Goal: Task Accomplishment & Management: Manage account settings

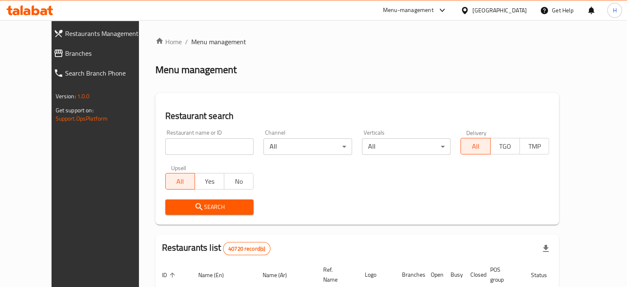
click at [185, 150] on input "search" at bounding box center [209, 146] width 89 height 16
type input "ل"
type input "grand kunafa"
click button "Search" at bounding box center [209, 206] width 89 height 15
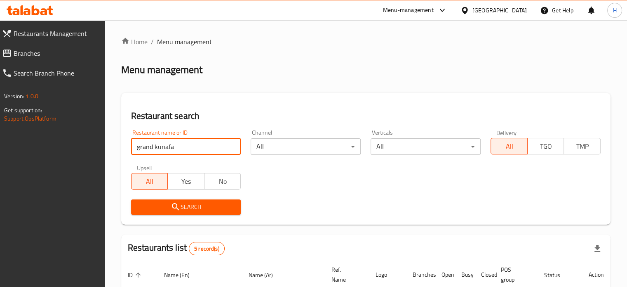
scroll to position [124, 0]
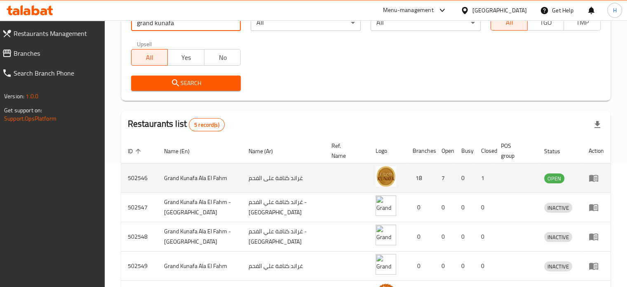
click at [595, 177] on icon "enhanced table" at bounding box center [594, 178] width 10 height 10
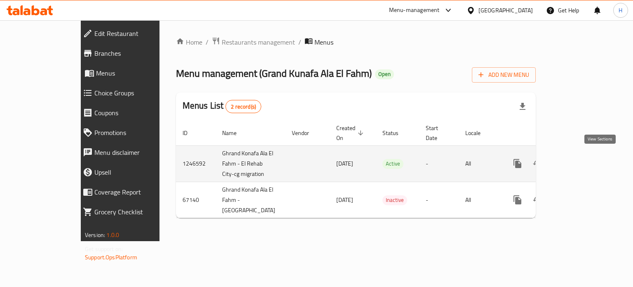
click at [582, 158] on icon "enhanced table" at bounding box center [577, 163] width 10 height 10
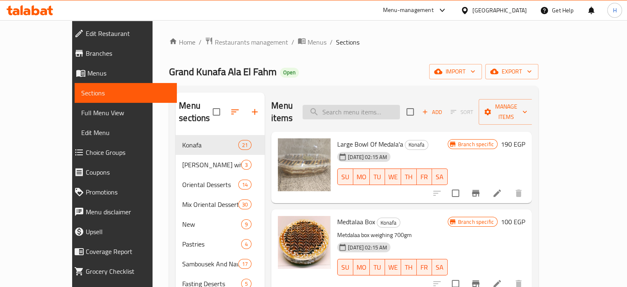
click at [362, 107] on input "search" at bounding box center [351, 112] width 97 height 14
paste input "[PERSON_NAME]"
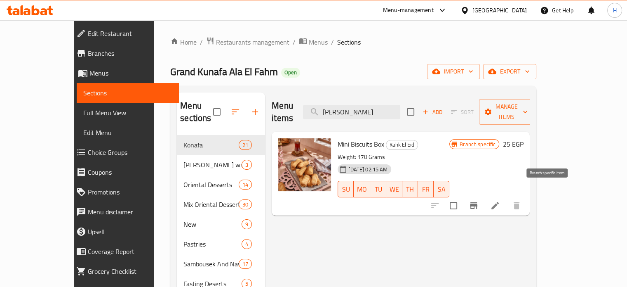
type input "[PERSON_NAME]"
click at [479, 200] on icon "Branch-specific-item" at bounding box center [474, 205] width 10 height 10
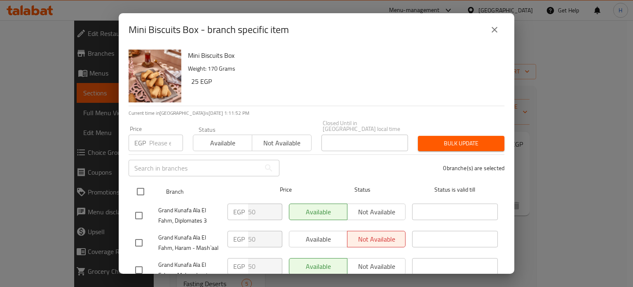
click at [137, 186] on input "checkbox" at bounding box center [140, 191] width 17 height 17
checkbox input "true"
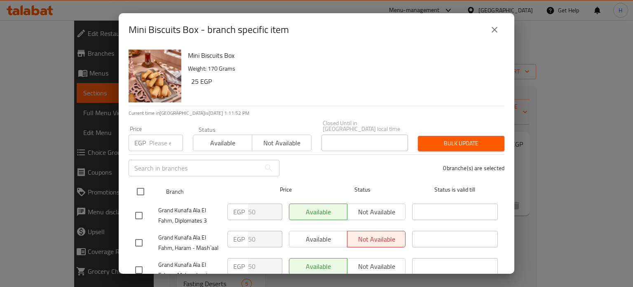
checkbox input "true"
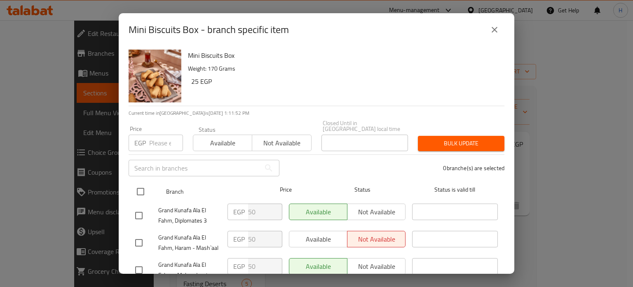
checkbox input "true"
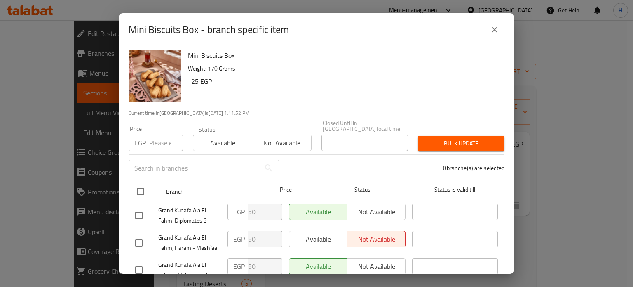
checkbox input "true"
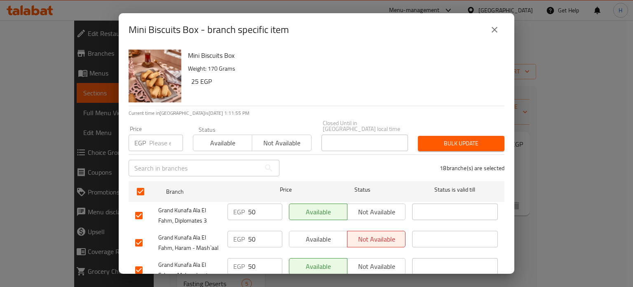
click at [155, 139] on input "number" at bounding box center [166, 142] width 34 height 16
type input "65"
click at [439, 143] on button "Bulk update" at bounding box center [461, 143] width 87 height 15
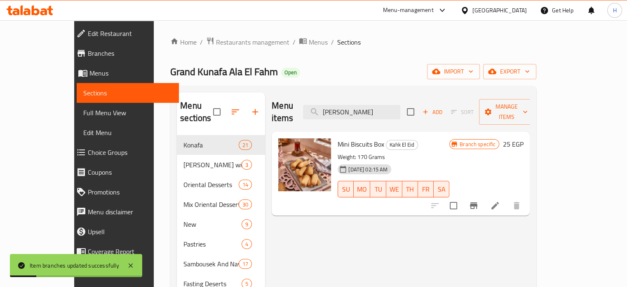
drag, startPoint x: 399, startPoint y: 107, endPoint x: 322, endPoint y: 102, distance: 77.7
click at [322, 102] on div "Menu items ميني بسكويت Add Sort Manage items" at bounding box center [401, 111] width 258 height 39
paste input "سمبوسك"
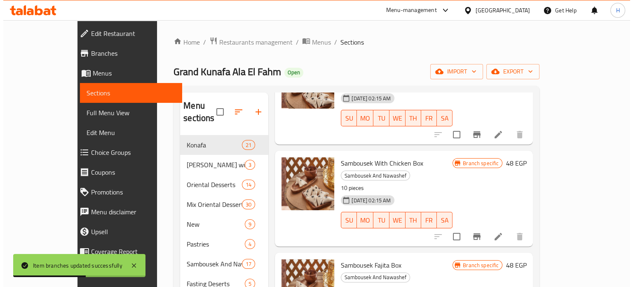
scroll to position [206, 0]
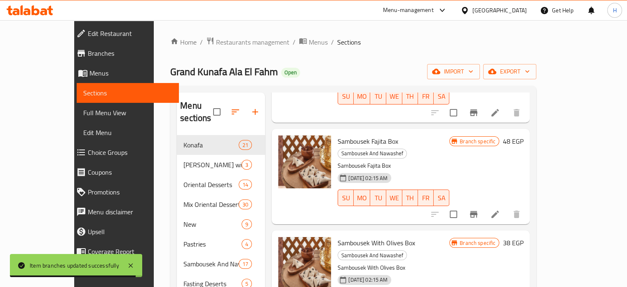
type input "سمبوسك"
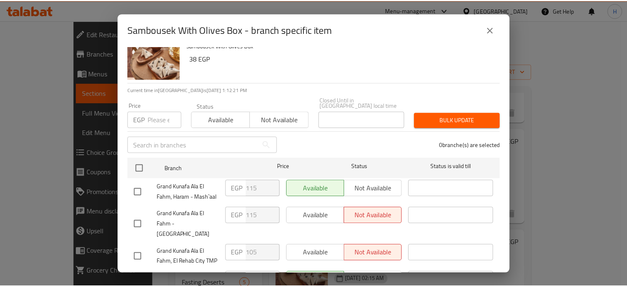
scroll to position [41, 0]
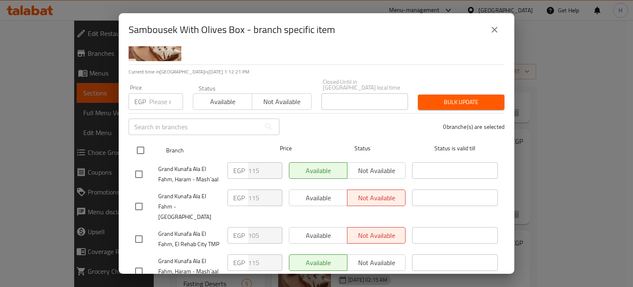
click at [143, 145] on input "checkbox" at bounding box center [140, 149] width 17 height 17
checkbox input "true"
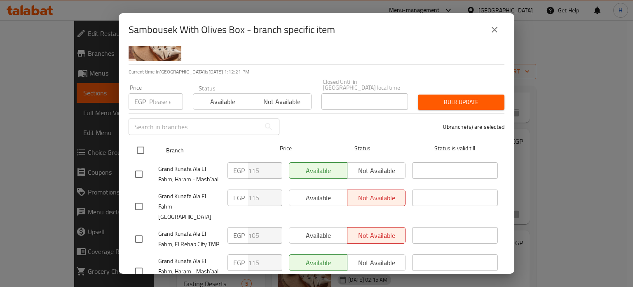
checkbox input "true"
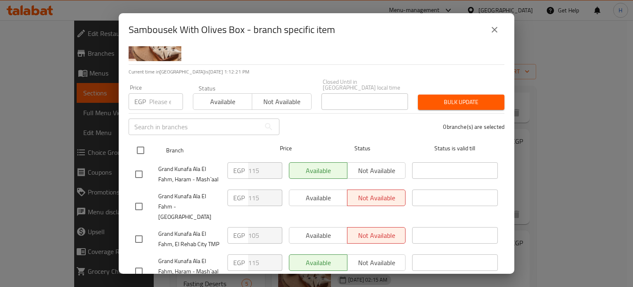
checkbox input "true"
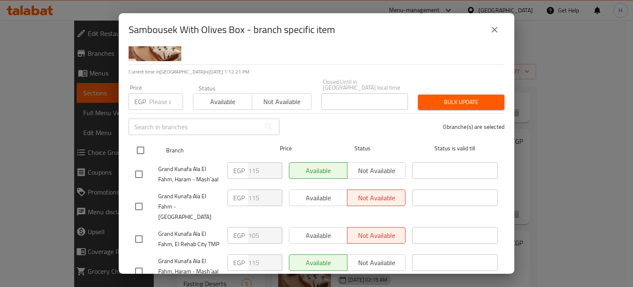
checkbox input "true"
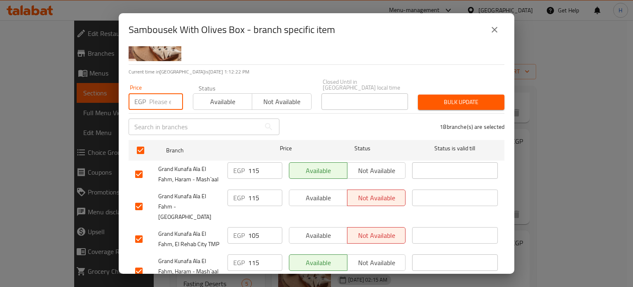
click at [159, 94] on input "number" at bounding box center [166, 101] width 34 height 16
type input "115"
click at [449, 97] on span "Bulk update" at bounding box center [461, 102] width 73 height 10
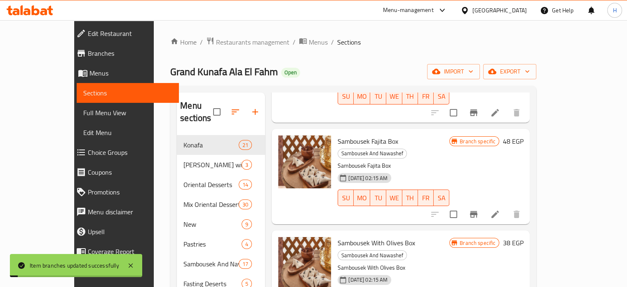
scroll to position [289, 0]
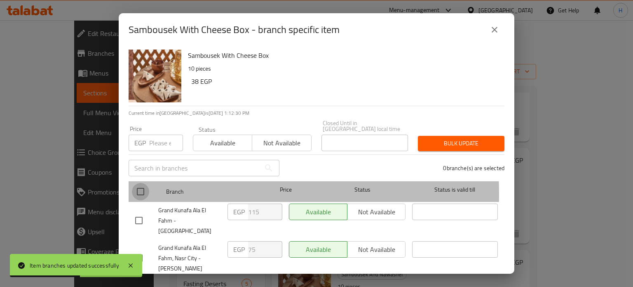
click at [138, 188] on input "checkbox" at bounding box center [140, 191] width 17 height 17
checkbox input "true"
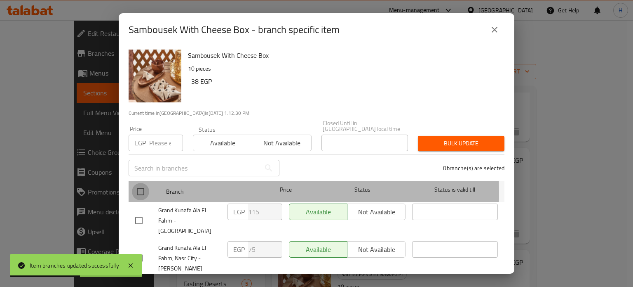
checkbox input "true"
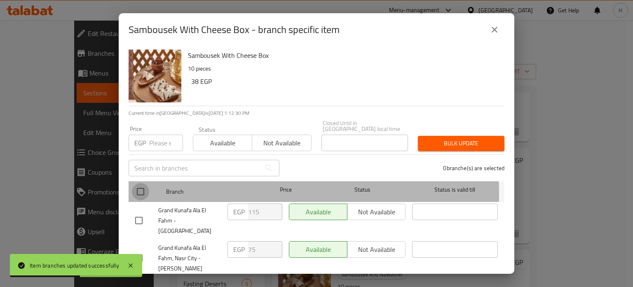
checkbox input "true"
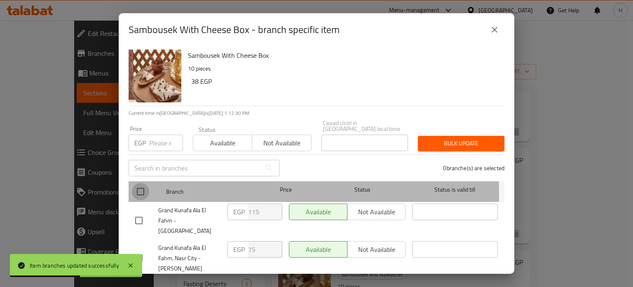
checkbox input "true"
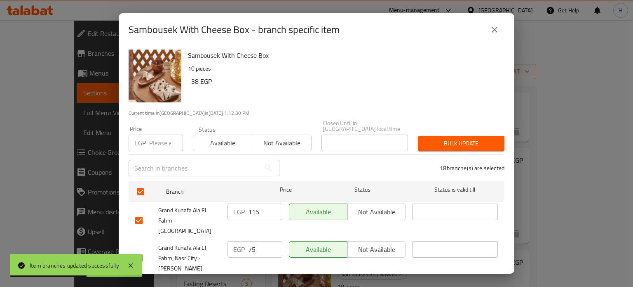
click at [151, 138] on input "number" at bounding box center [166, 142] width 34 height 16
type input "115"
click at [445, 138] on span "Bulk update" at bounding box center [461, 143] width 73 height 10
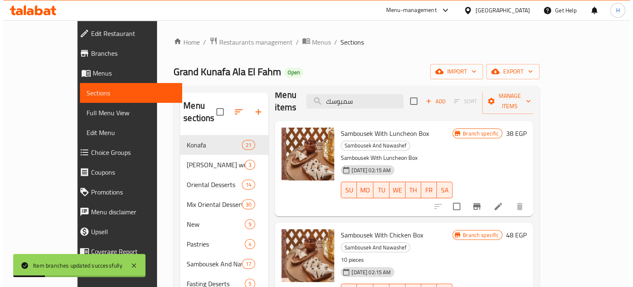
scroll to position [0, 0]
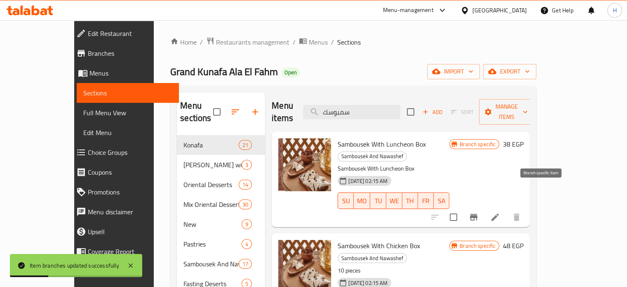
click at [484, 207] on button "Branch-specific-item" at bounding box center [474, 217] width 20 height 20
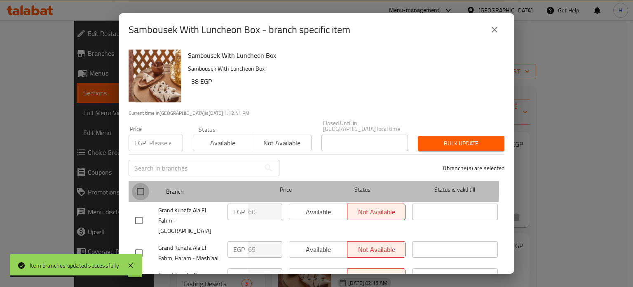
click at [142, 183] on input "checkbox" at bounding box center [140, 191] width 17 height 17
checkbox input "true"
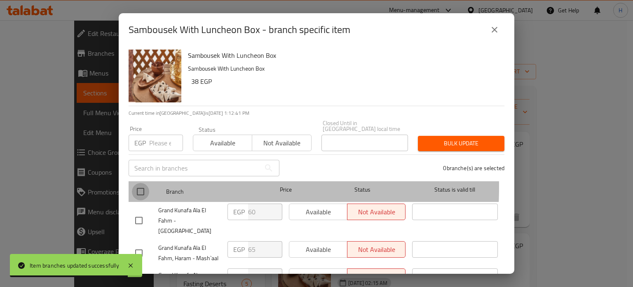
checkbox input "true"
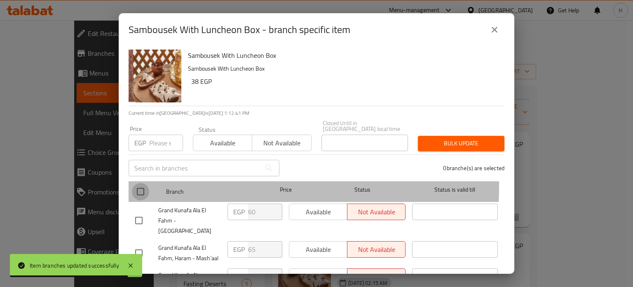
checkbox input "true"
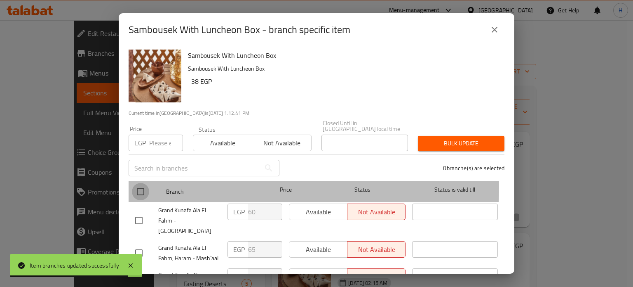
checkbox input "true"
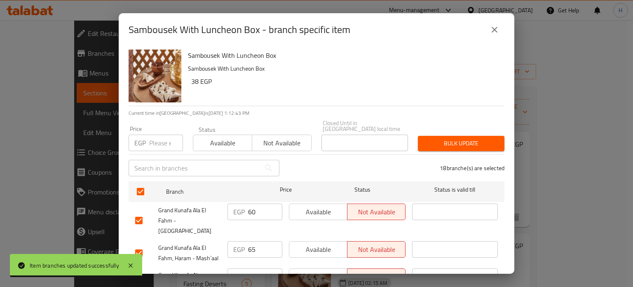
click at [161, 137] on input "number" at bounding box center [166, 142] width 34 height 16
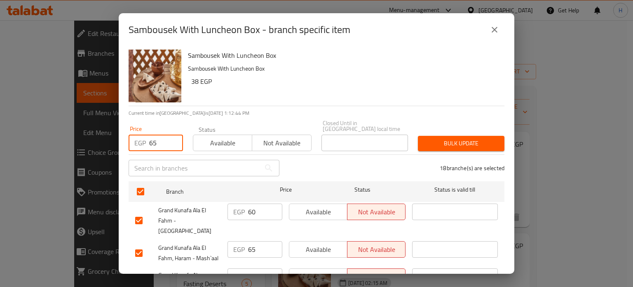
type input "65"
click at [450, 143] on button "Bulk update" at bounding box center [461, 143] width 87 height 15
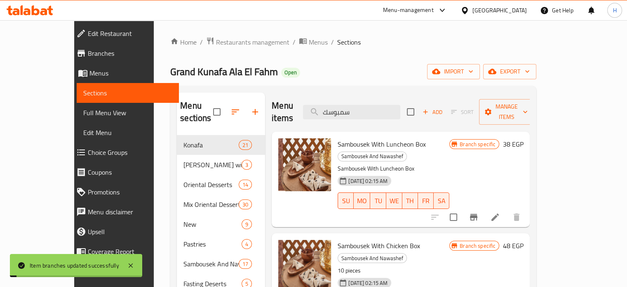
scroll to position [82, 0]
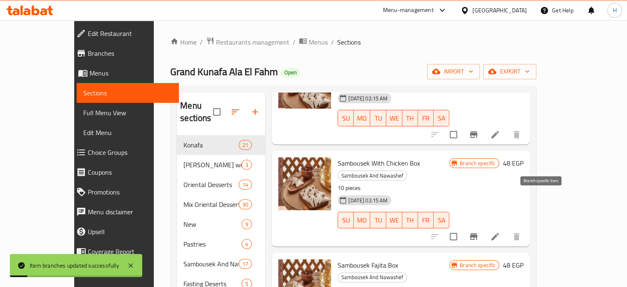
click at [477, 233] on icon "Branch-specific-item" at bounding box center [473, 236] width 7 height 7
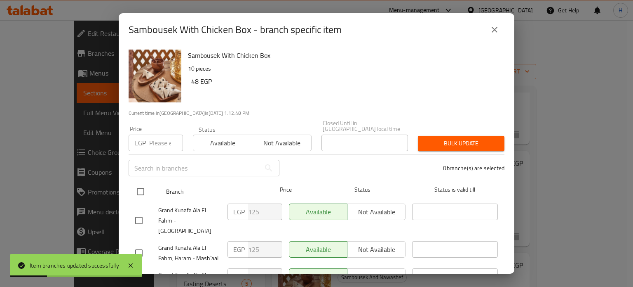
click at [142, 186] on input "checkbox" at bounding box center [140, 191] width 17 height 17
checkbox input "true"
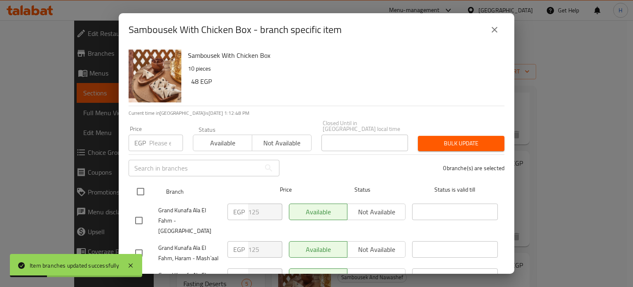
checkbox input "true"
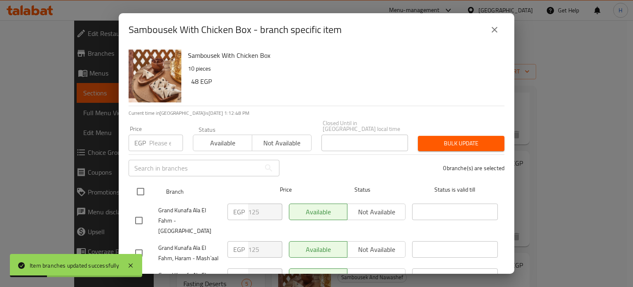
checkbox input "true"
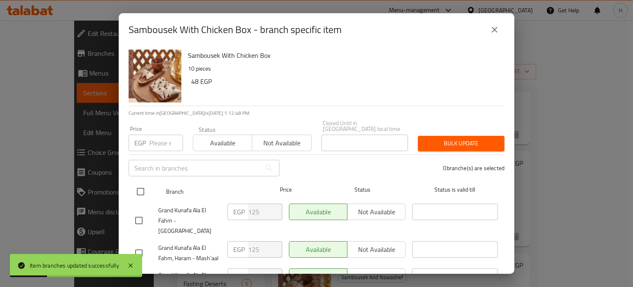
checkbox input "true"
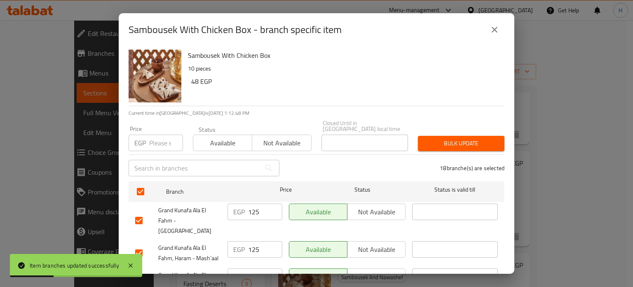
click at [155, 138] on input "number" at bounding box center [166, 142] width 34 height 16
type input "125"
click at [429, 144] on button "Bulk update" at bounding box center [461, 143] width 87 height 15
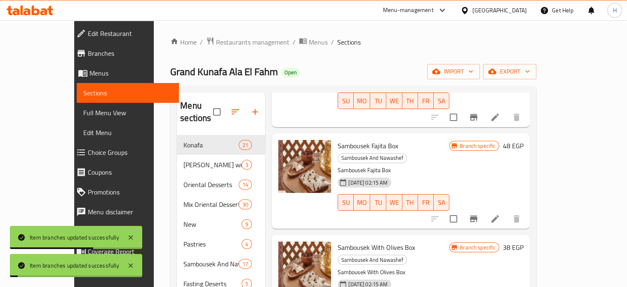
scroll to position [206, 0]
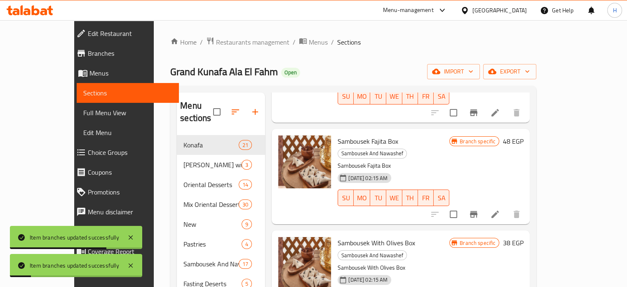
click at [477, 211] on icon "Branch-specific-item" at bounding box center [473, 214] width 7 height 7
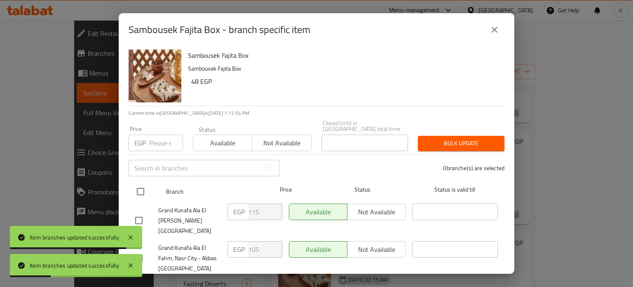
click at [143, 184] on input "checkbox" at bounding box center [140, 191] width 17 height 17
checkbox input "true"
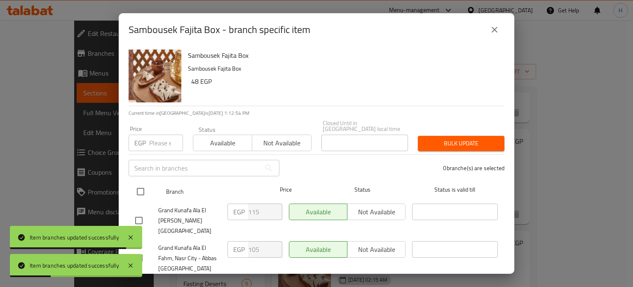
checkbox input "true"
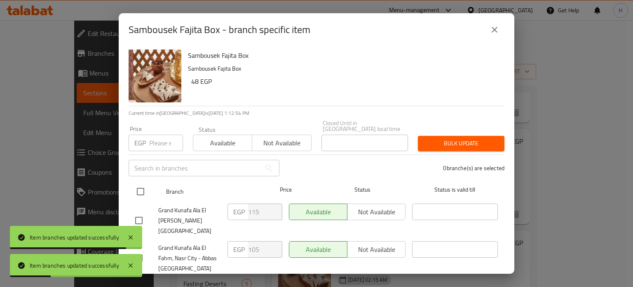
checkbox input "true"
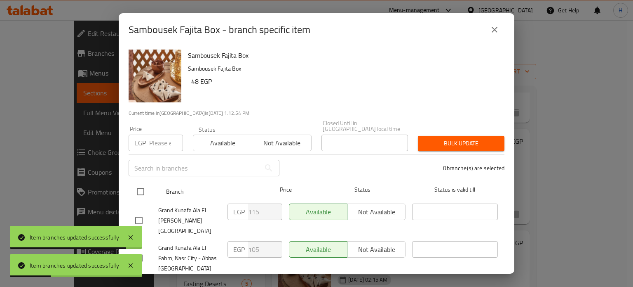
checkbox input "true"
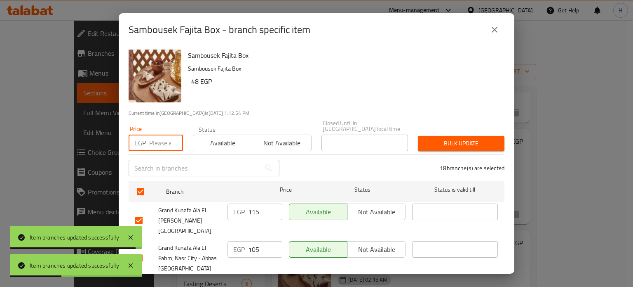
click at [164, 134] on input "number" at bounding box center [166, 142] width 34 height 16
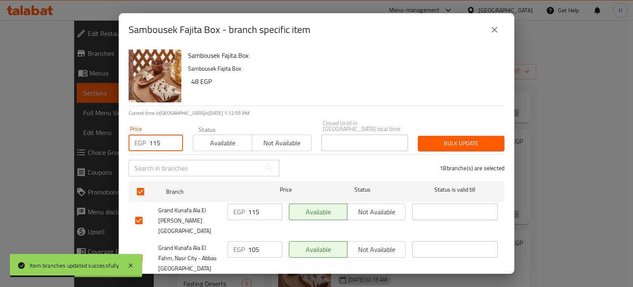
type input "115"
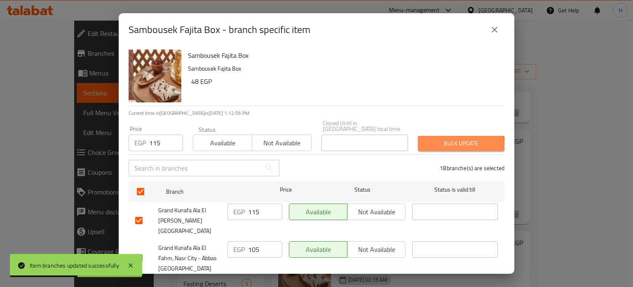
click at [451, 141] on span "Bulk update" at bounding box center [461, 143] width 73 height 10
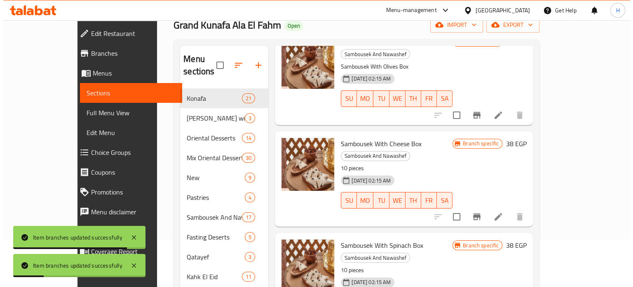
scroll to position [82, 0]
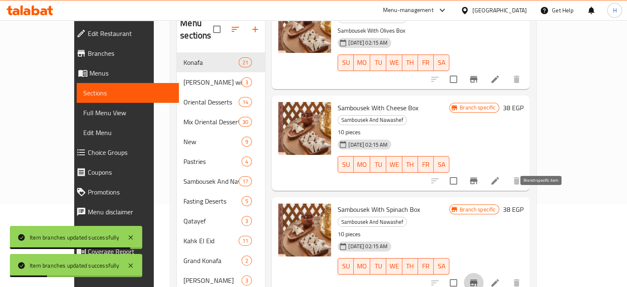
click at [479, 277] on icon "Branch-specific-item" at bounding box center [474, 282] width 10 height 10
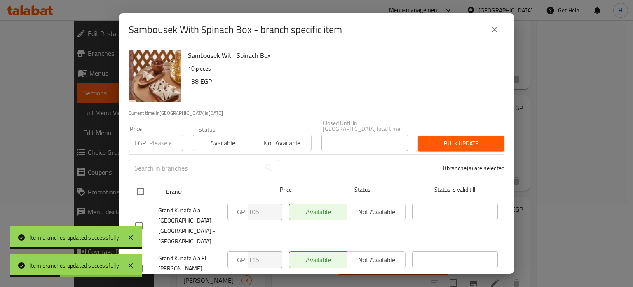
click at [141, 186] on input "checkbox" at bounding box center [140, 191] width 17 height 17
checkbox input "true"
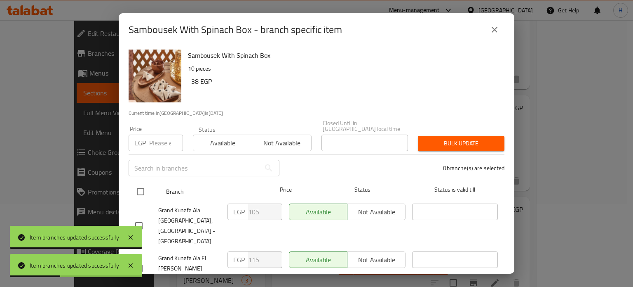
checkbox input "true"
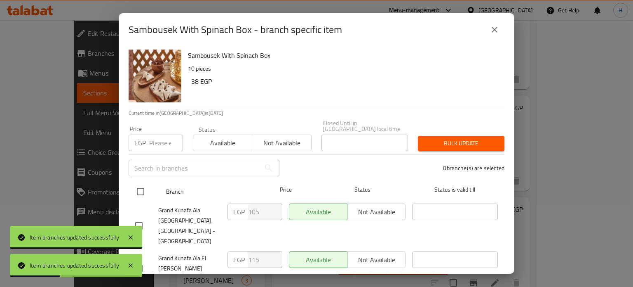
checkbox input "true"
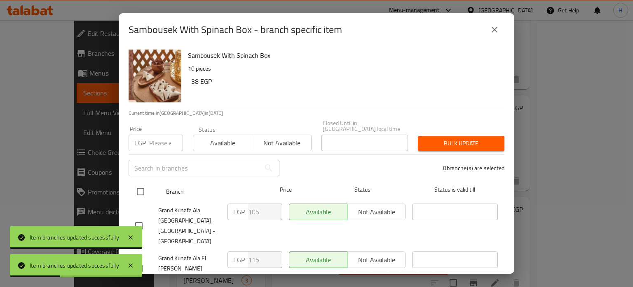
checkbox input "true"
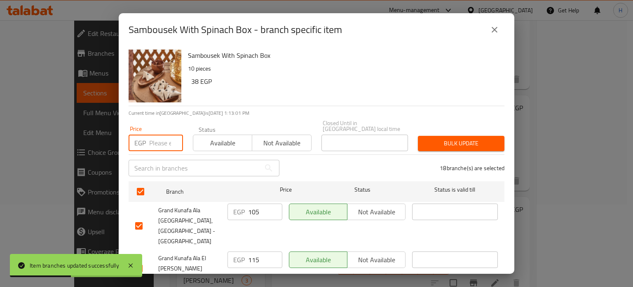
click at [157, 138] on input "number" at bounding box center [166, 142] width 34 height 16
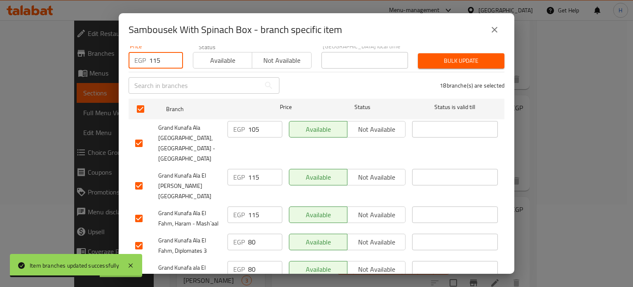
type input "115"
click at [432, 58] on span "Bulk update" at bounding box center [461, 61] width 73 height 10
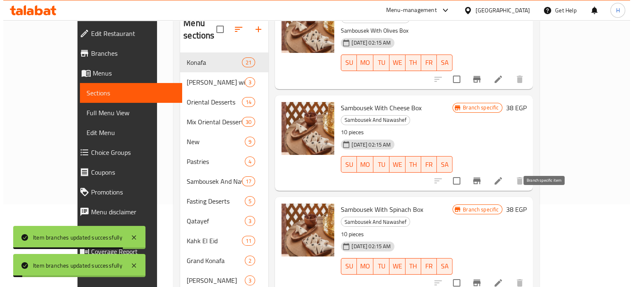
scroll to position [119, 0]
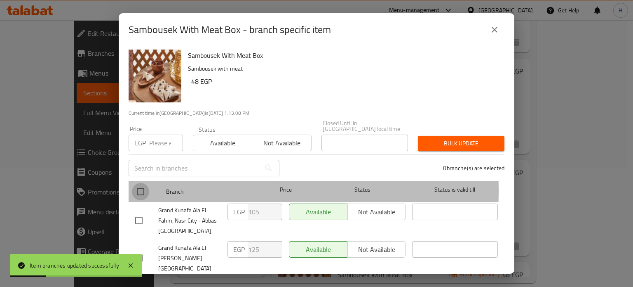
click at [140, 185] on input "checkbox" at bounding box center [140, 191] width 17 height 17
checkbox input "true"
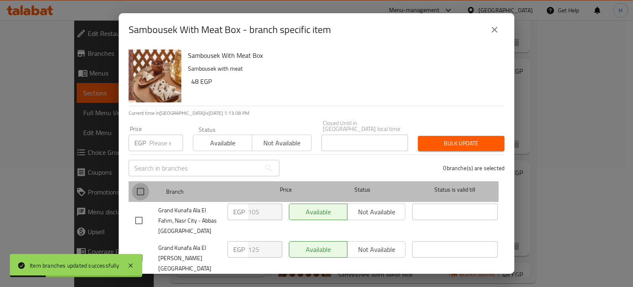
checkbox input "true"
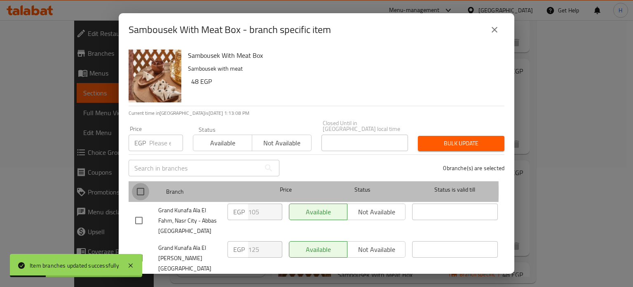
checkbox input "true"
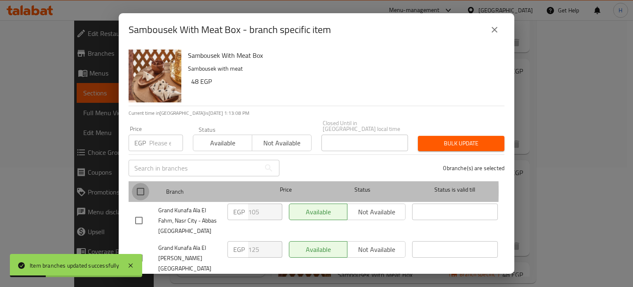
checkbox input "true"
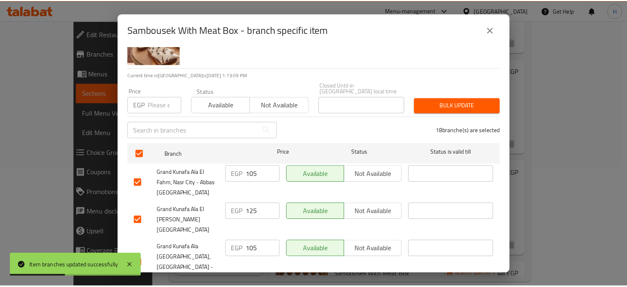
scroll to position [0, 0]
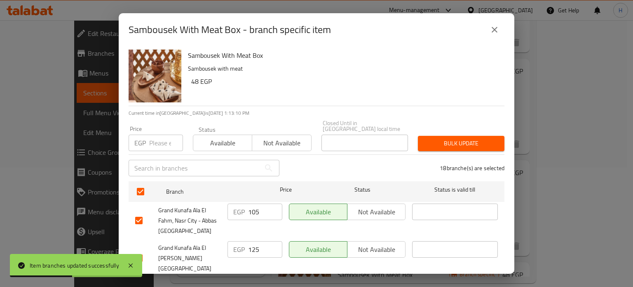
click at [160, 135] on input "number" at bounding box center [166, 142] width 34 height 16
type input "125"
click at [442, 138] on span "Bulk update" at bounding box center [461, 143] width 73 height 10
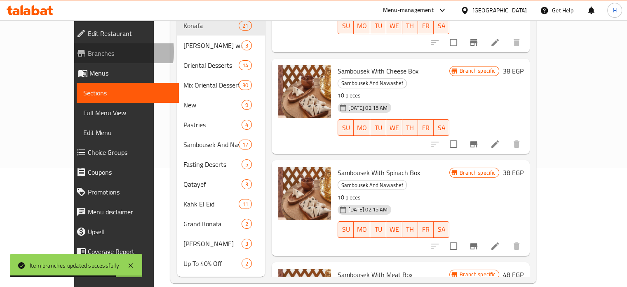
click at [88, 52] on span "Branches" at bounding box center [130, 53] width 85 height 10
